Goal: Check status: Check status

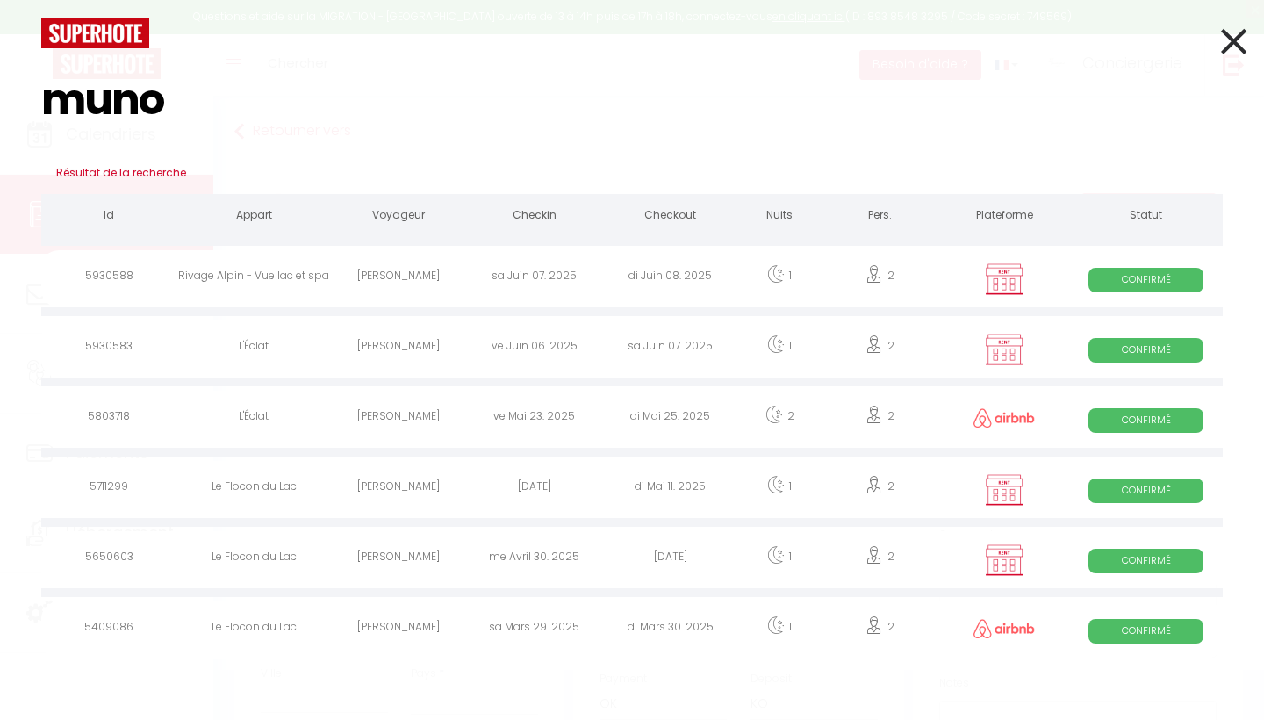
select select
select select "39194"
select select "14:00"
select select "11:00"
select select "14"
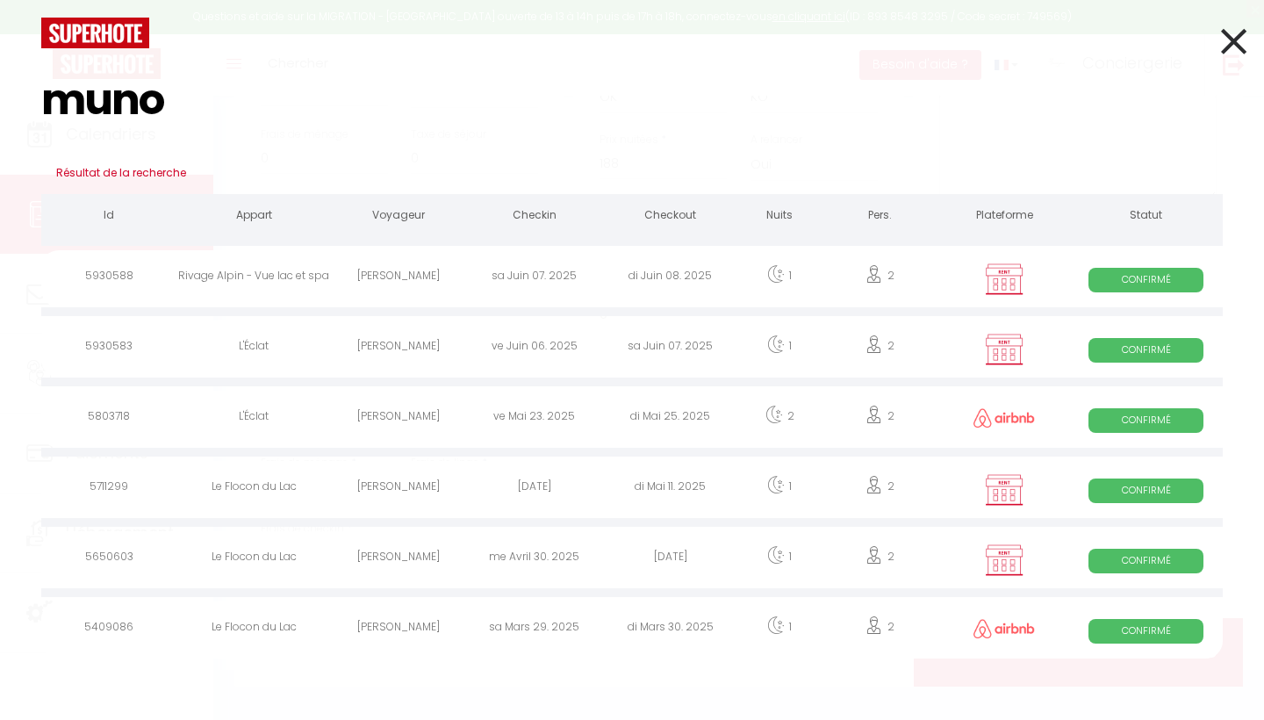
type input "muno"
click at [1229, 46] on icon at bounding box center [1233, 41] width 25 height 44
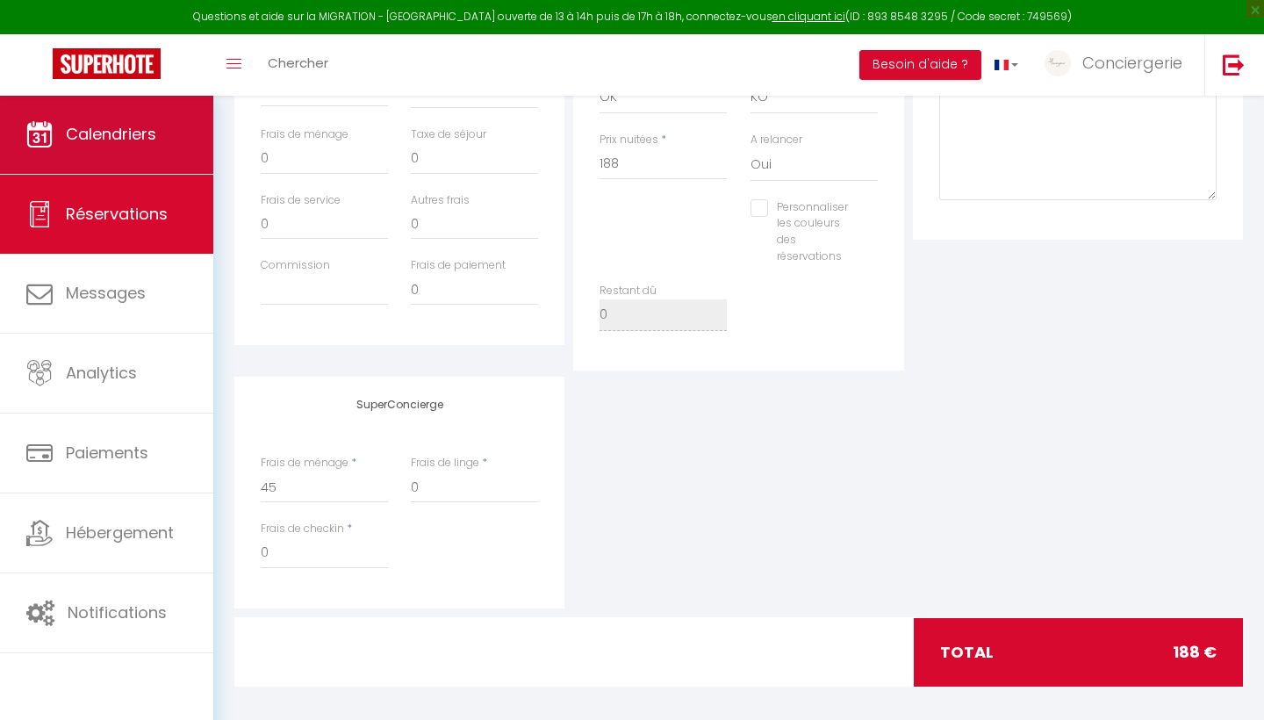
click at [130, 135] on span "Calendriers" at bounding box center [111, 134] width 90 height 22
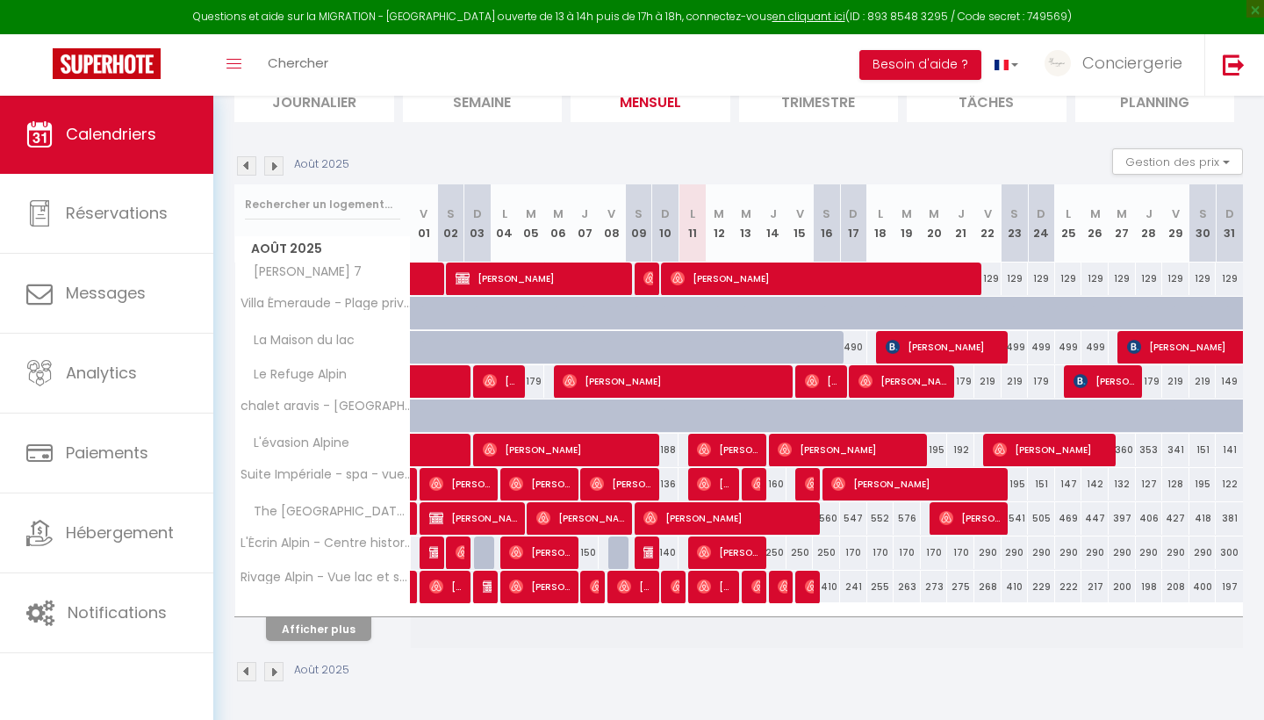
scroll to position [136, 0]
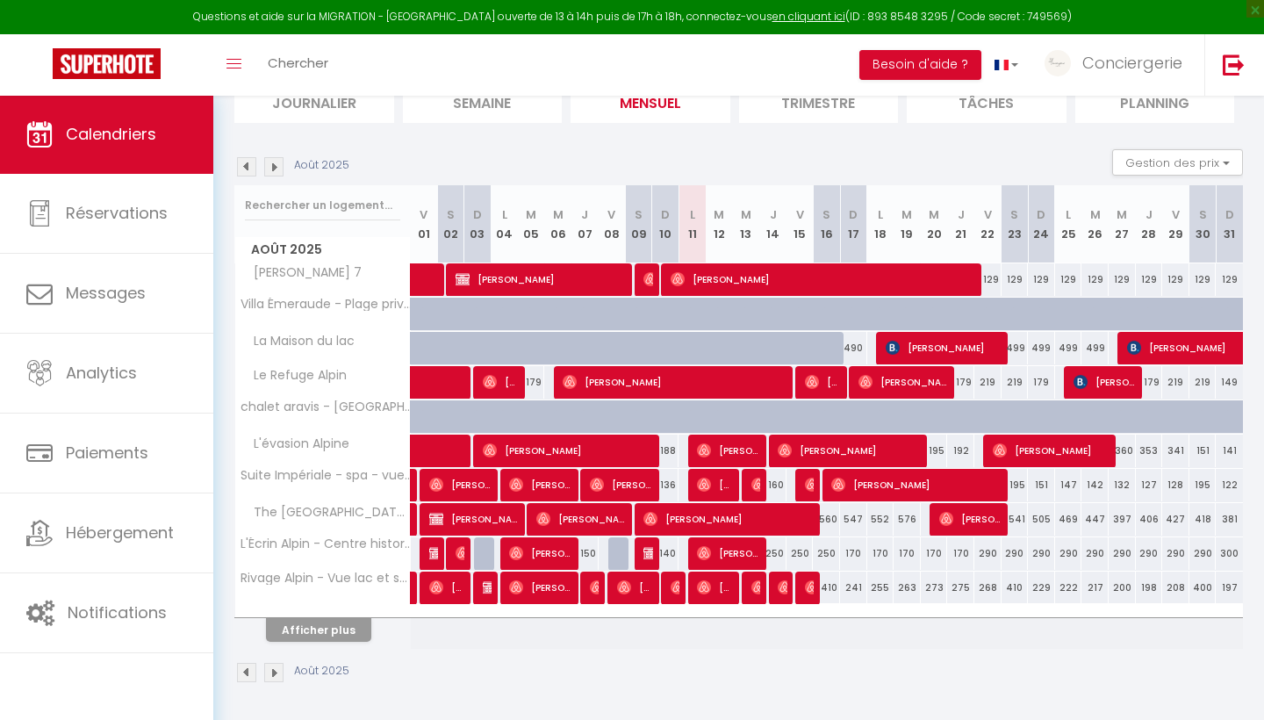
click at [343, 628] on button "Afficher plus" at bounding box center [318, 630] width 105 height 24
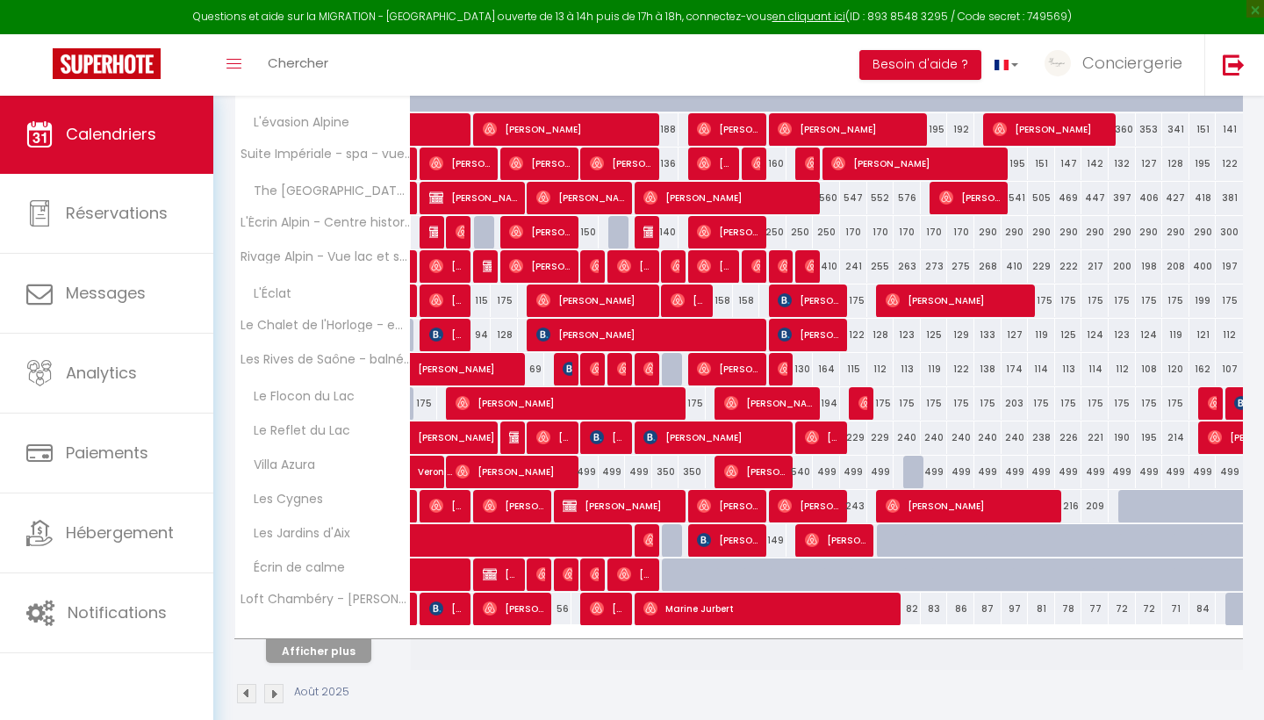
scroll to position [463, 0]
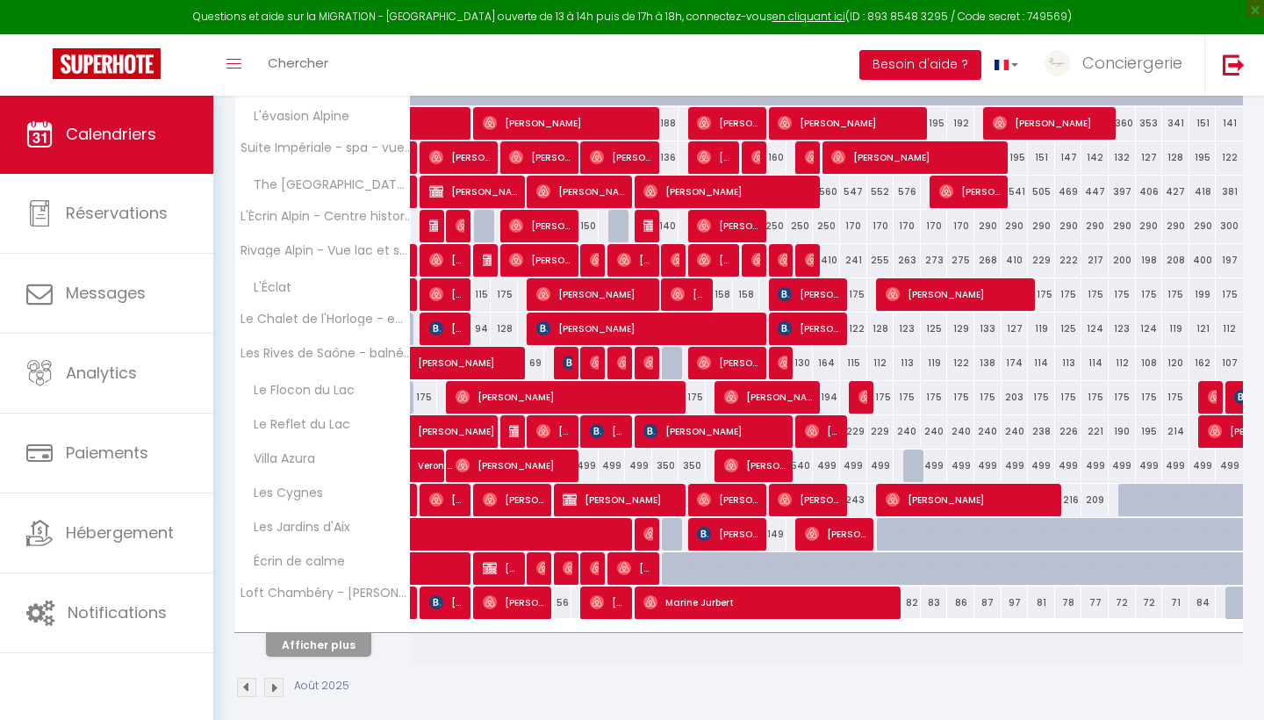
click at [348, 642] on button "Afficher plus" at bounding box center [318, 645] width 105 height 24
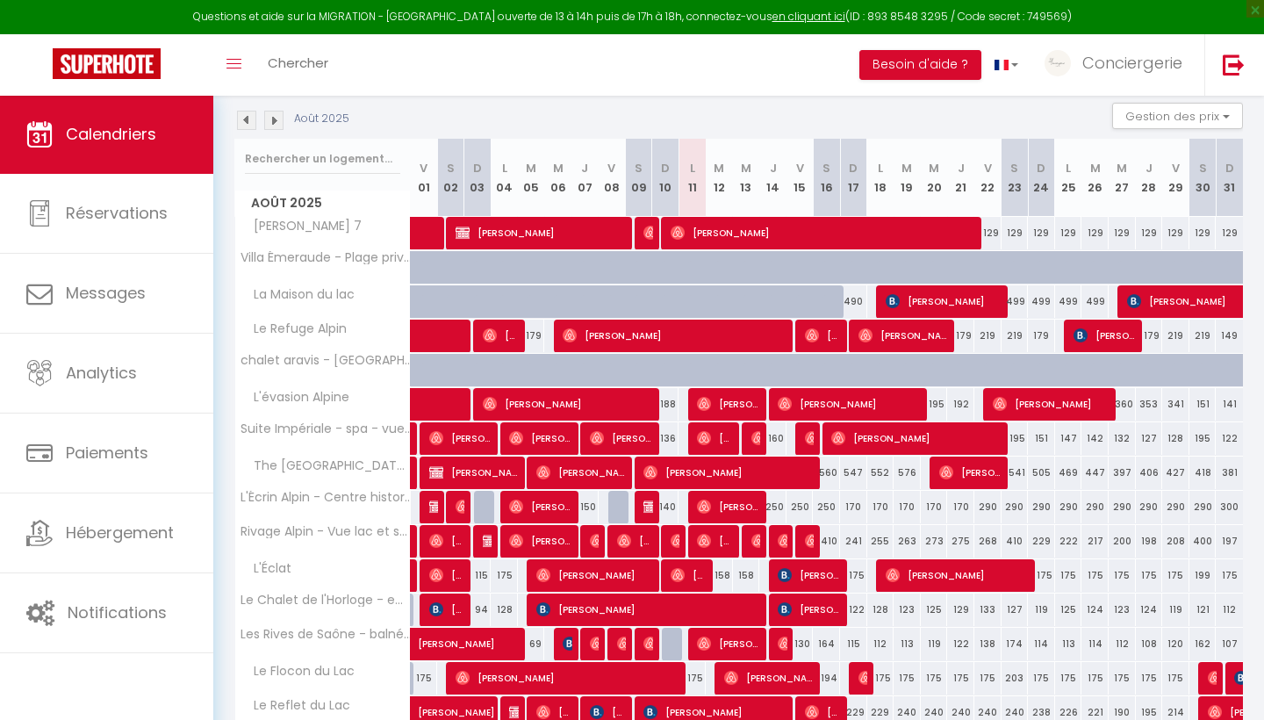
scroll to position [149, 0]
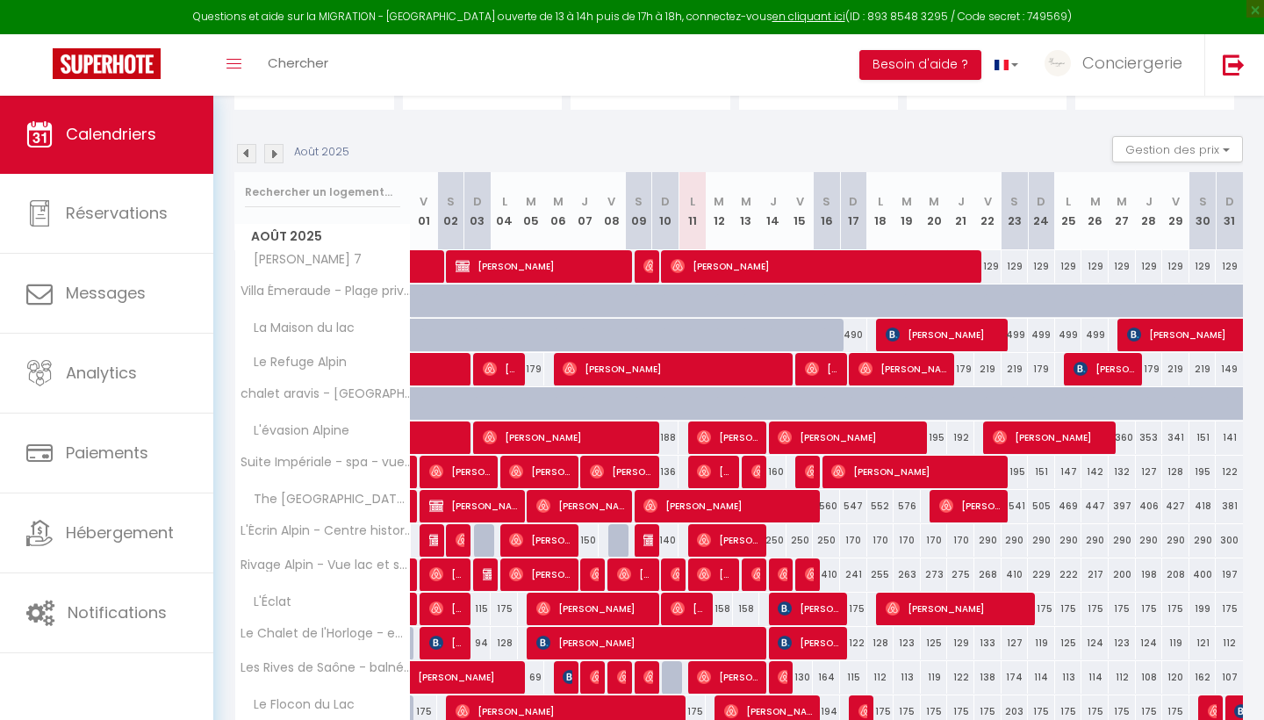
click at [278, 154] on img at bounding box center [273, 153] width 19 height 19
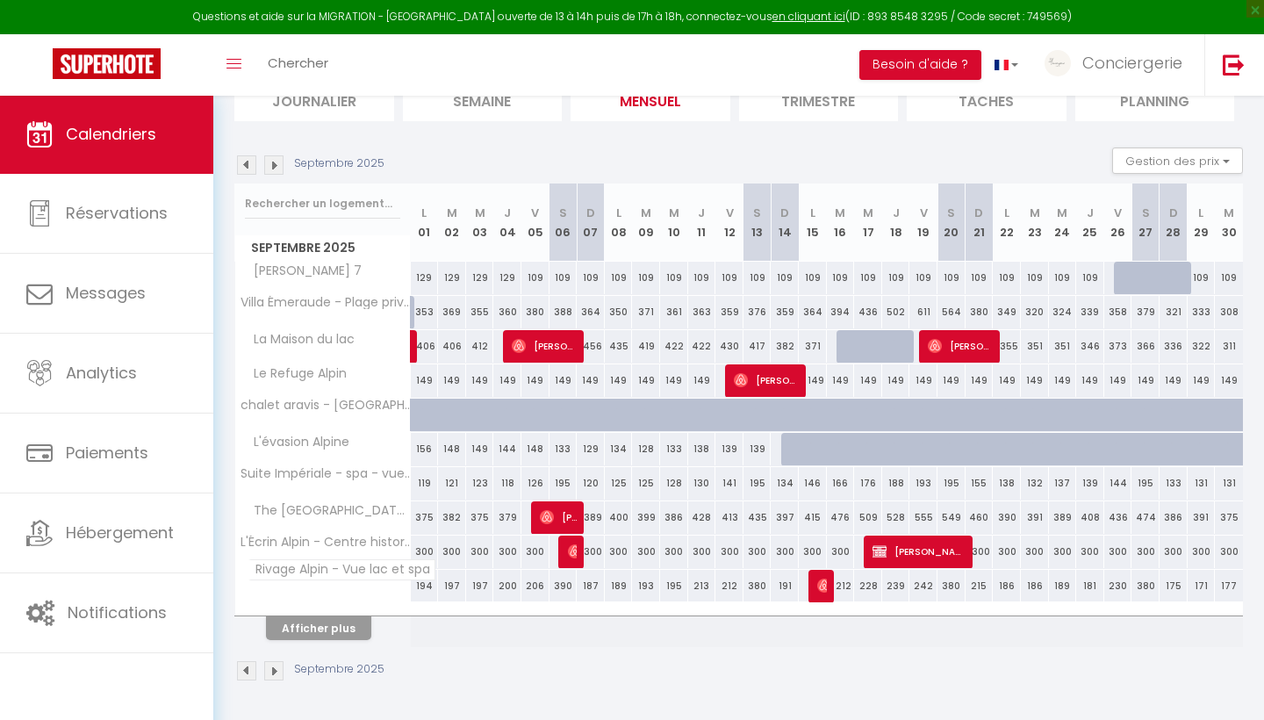
scroll to position [136, 0]
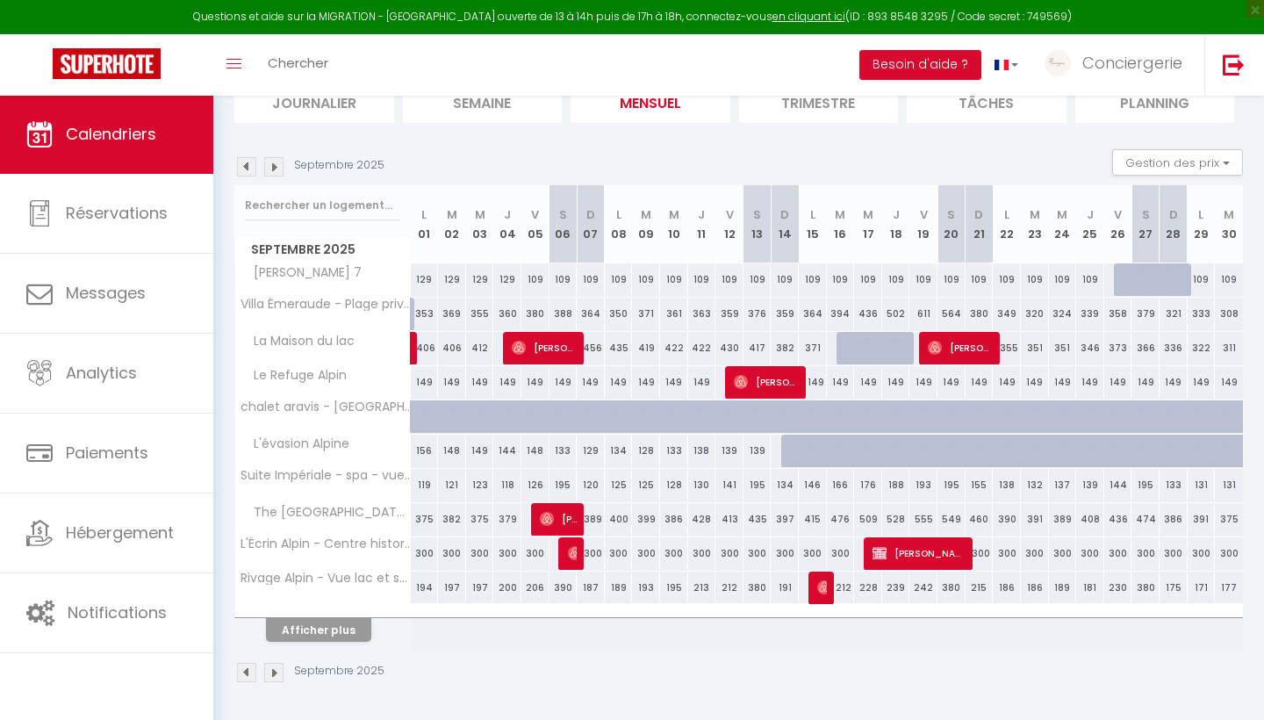
click at [345, 618] on button "Afficher plus" at bounding box center [318, 630] width 105 height 24
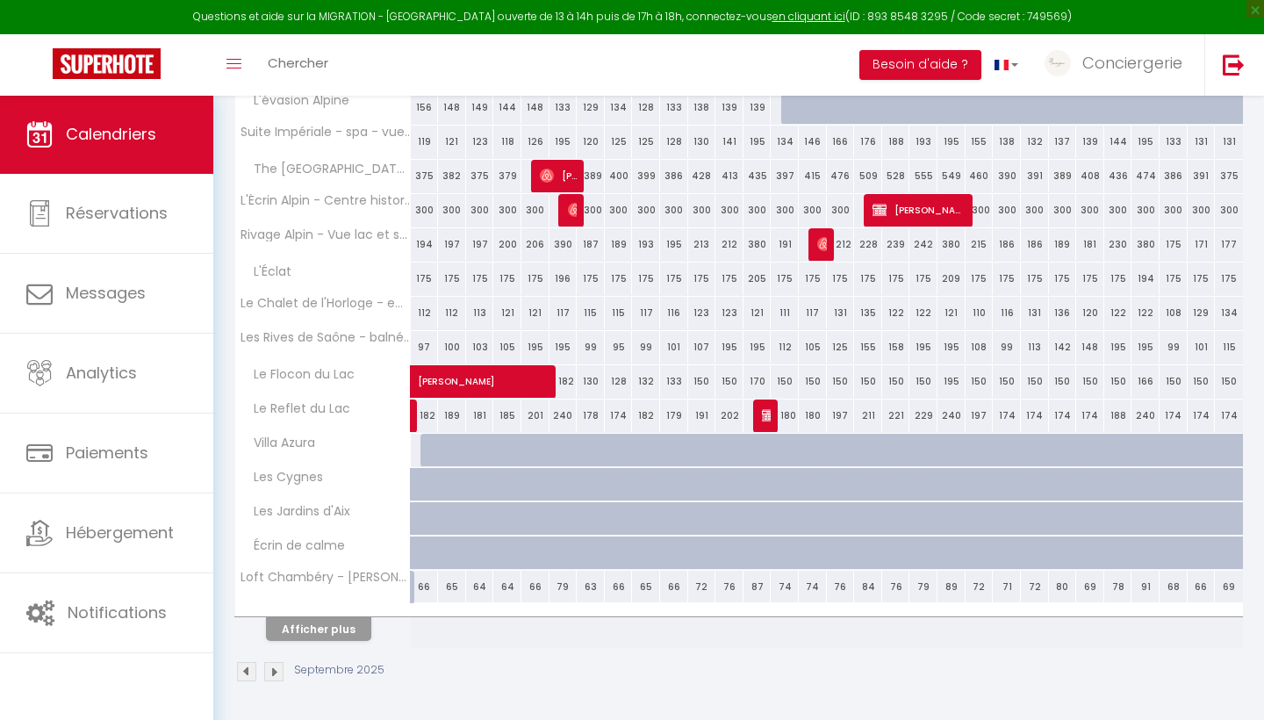
scroll to position [478, 0]
click at [347, 632] on button "Afficher plus" at bounding box center [318, 630] width 105 height 24
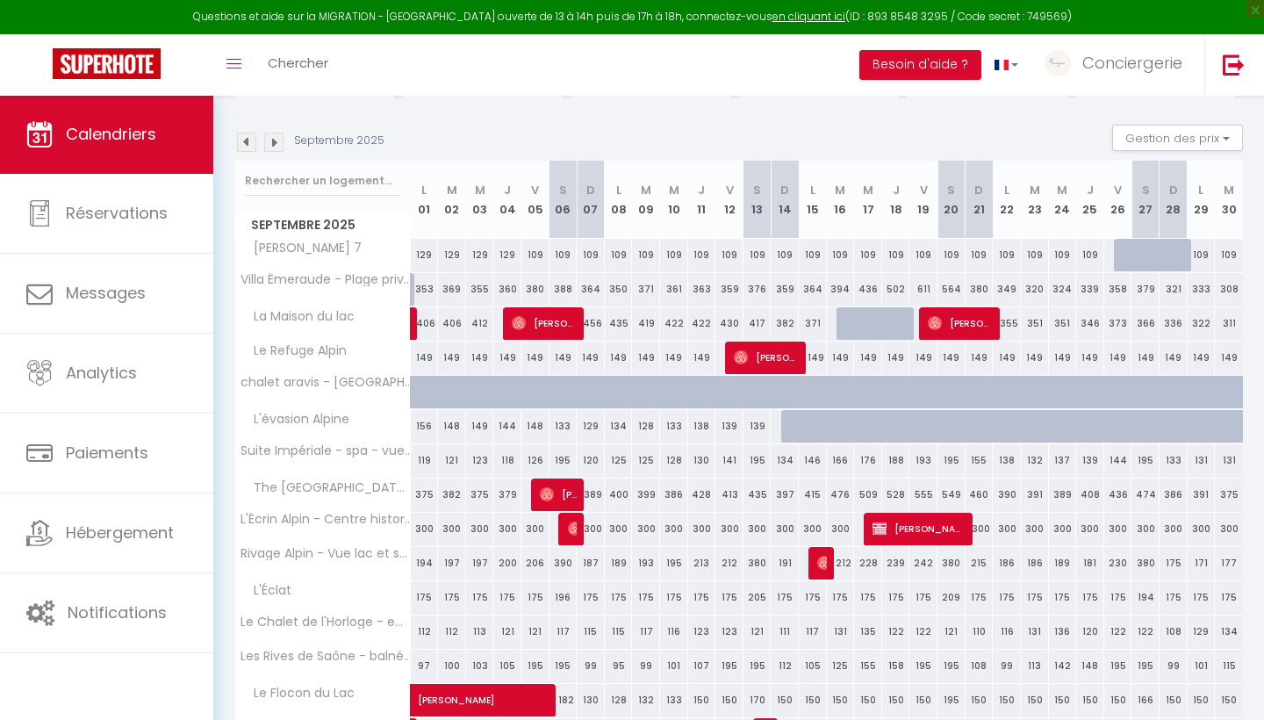
scroll to position [160, 0]
click at [248, 139] on img at bounding box center [246, 142] width 19 height 19
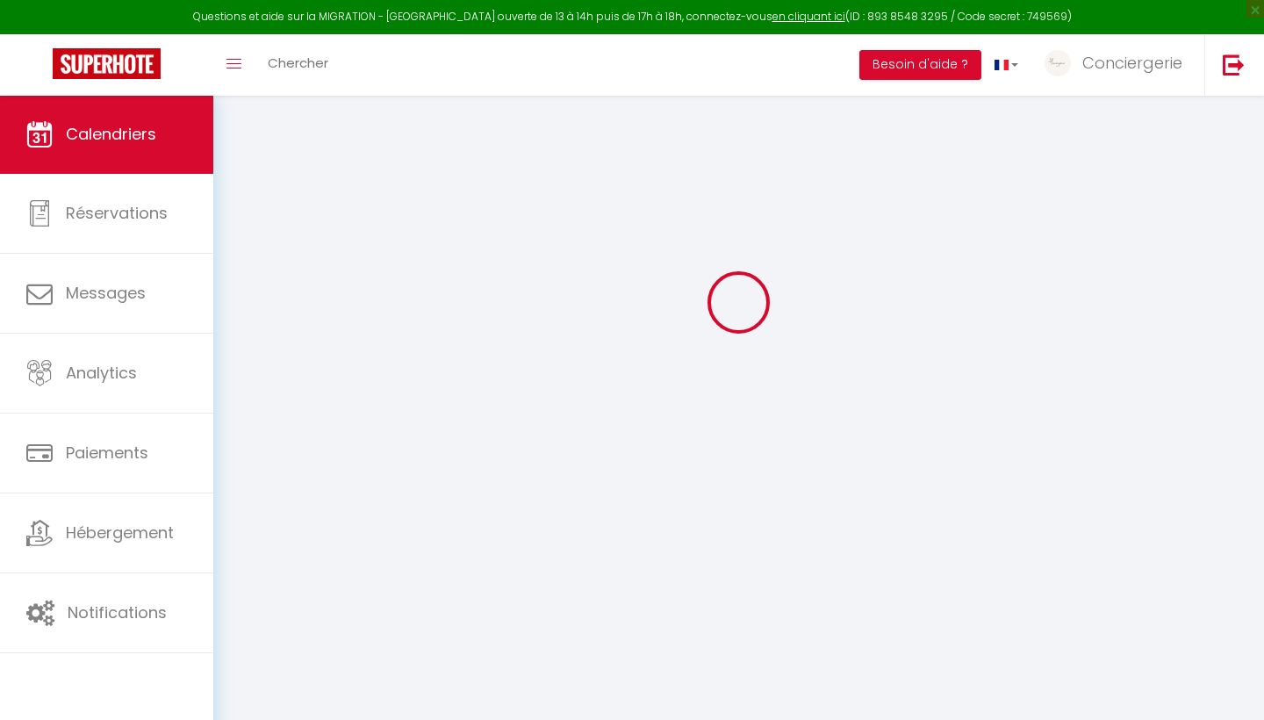
scroll to position [95, 0]
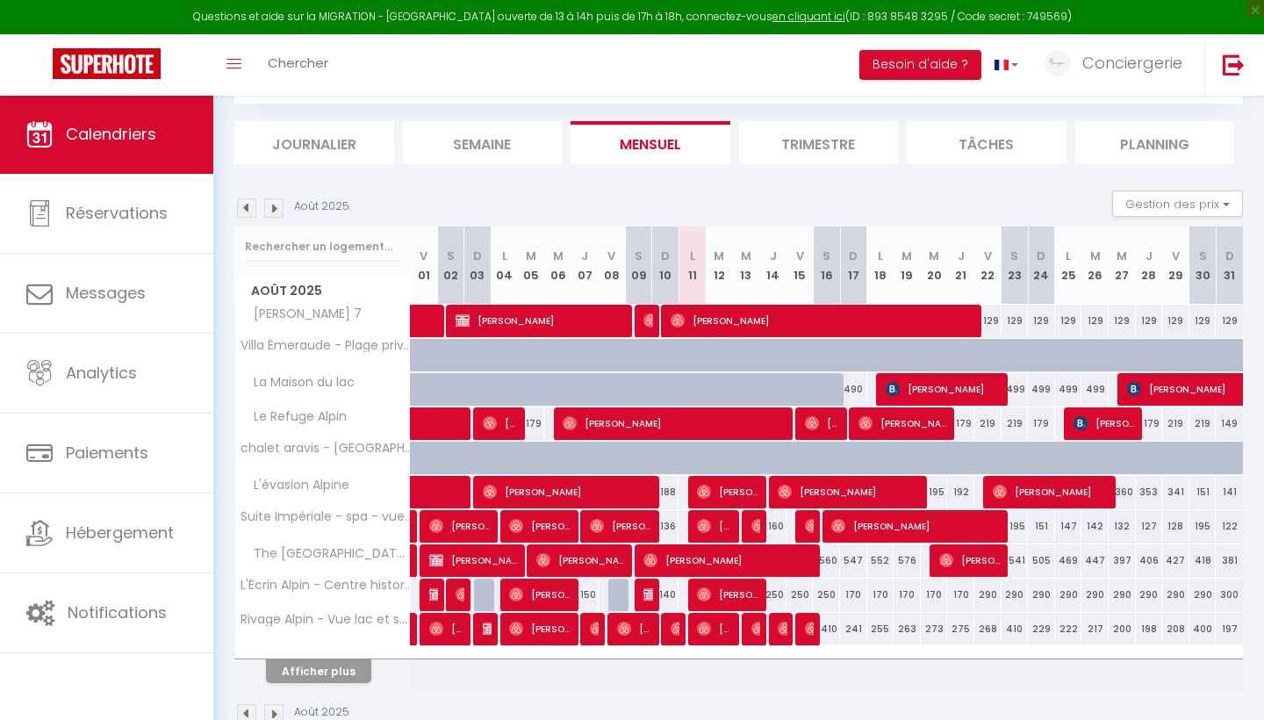
click at [317, 674] on button "Afficher plus" at bounding box center [318, 671] width 105 height 24
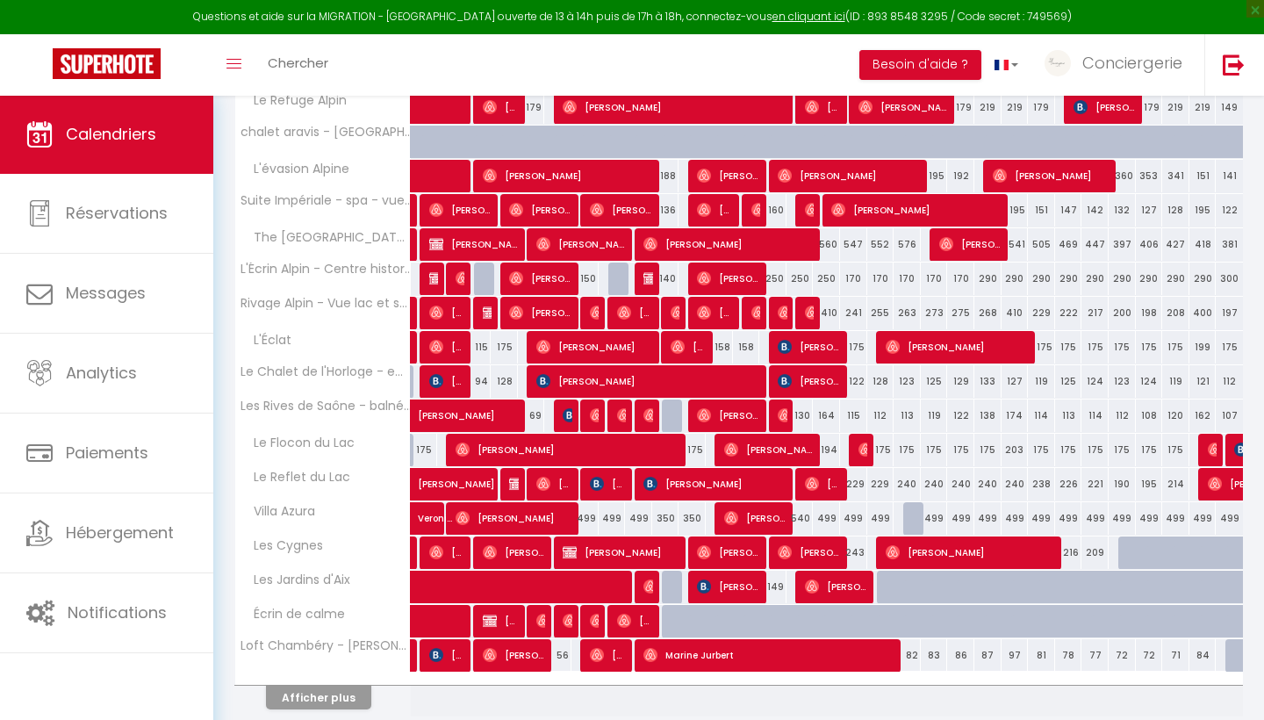
scroll to position [447, 0]
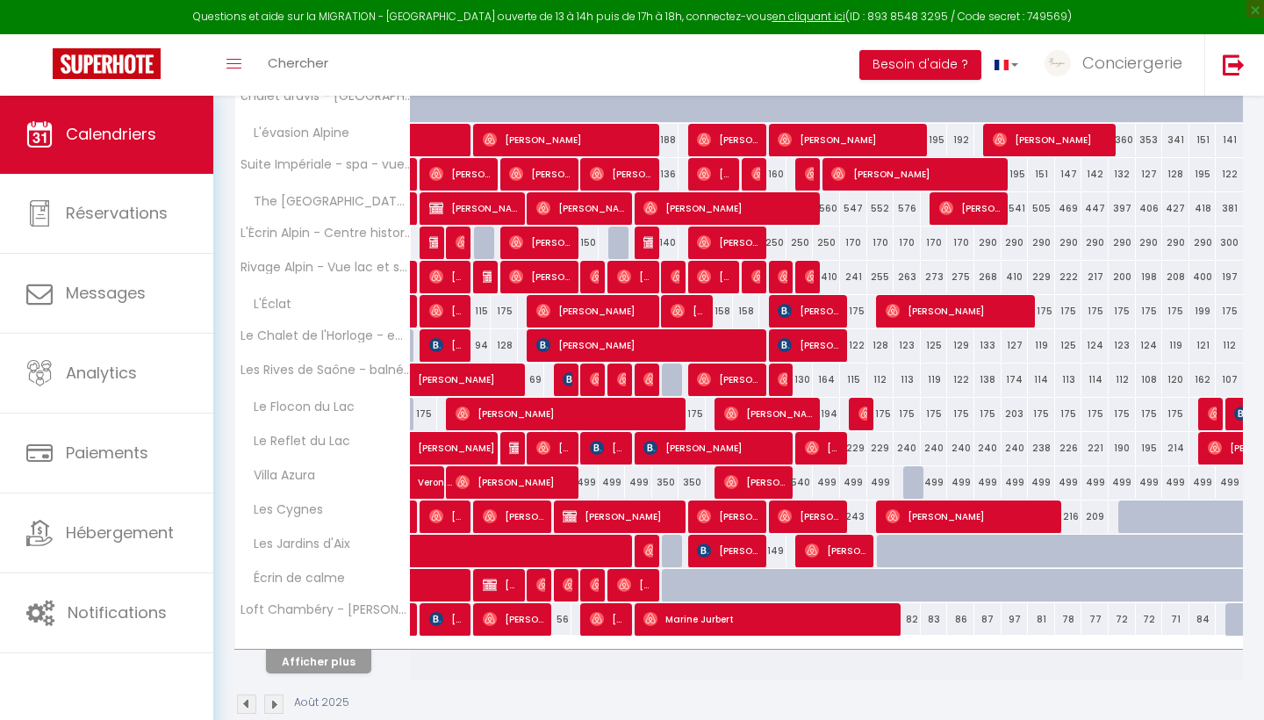
click at [332, 671] on button "Afficher plus" at bounding box center [318, 661] width 105 height 24
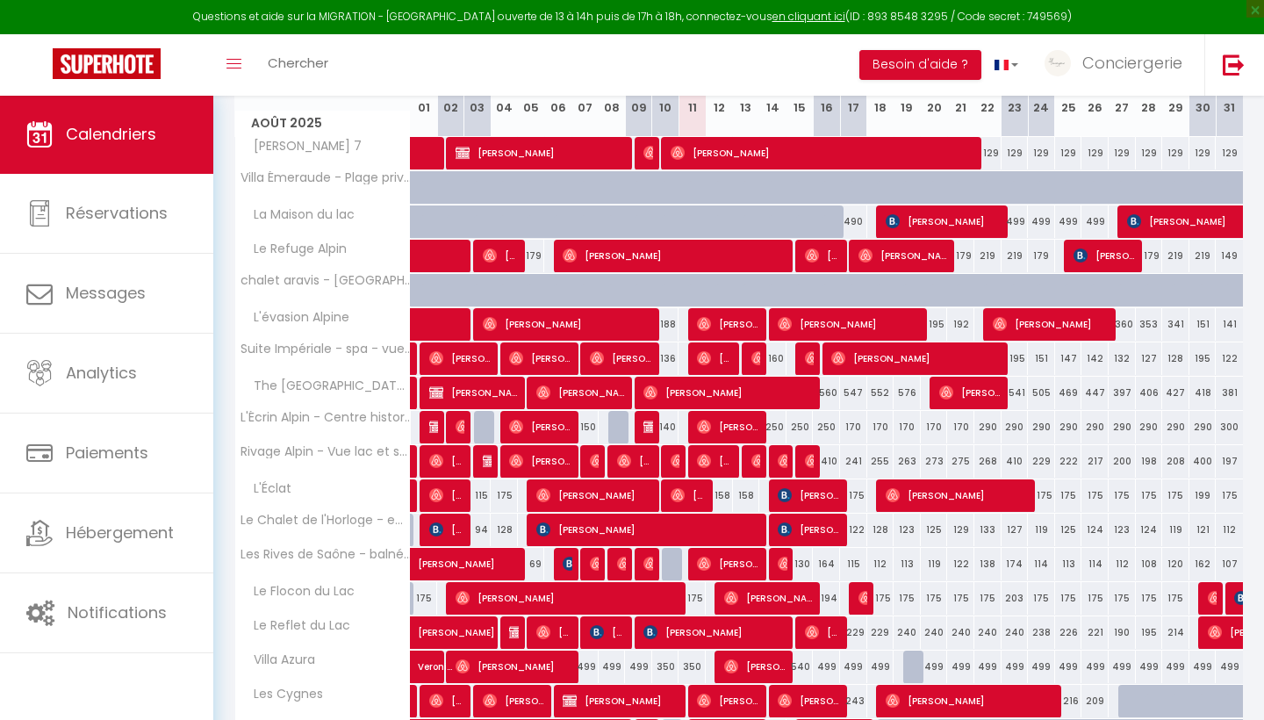
scroll to position [262, 0]
